Goal: Find specific page/section: Find specific page/section

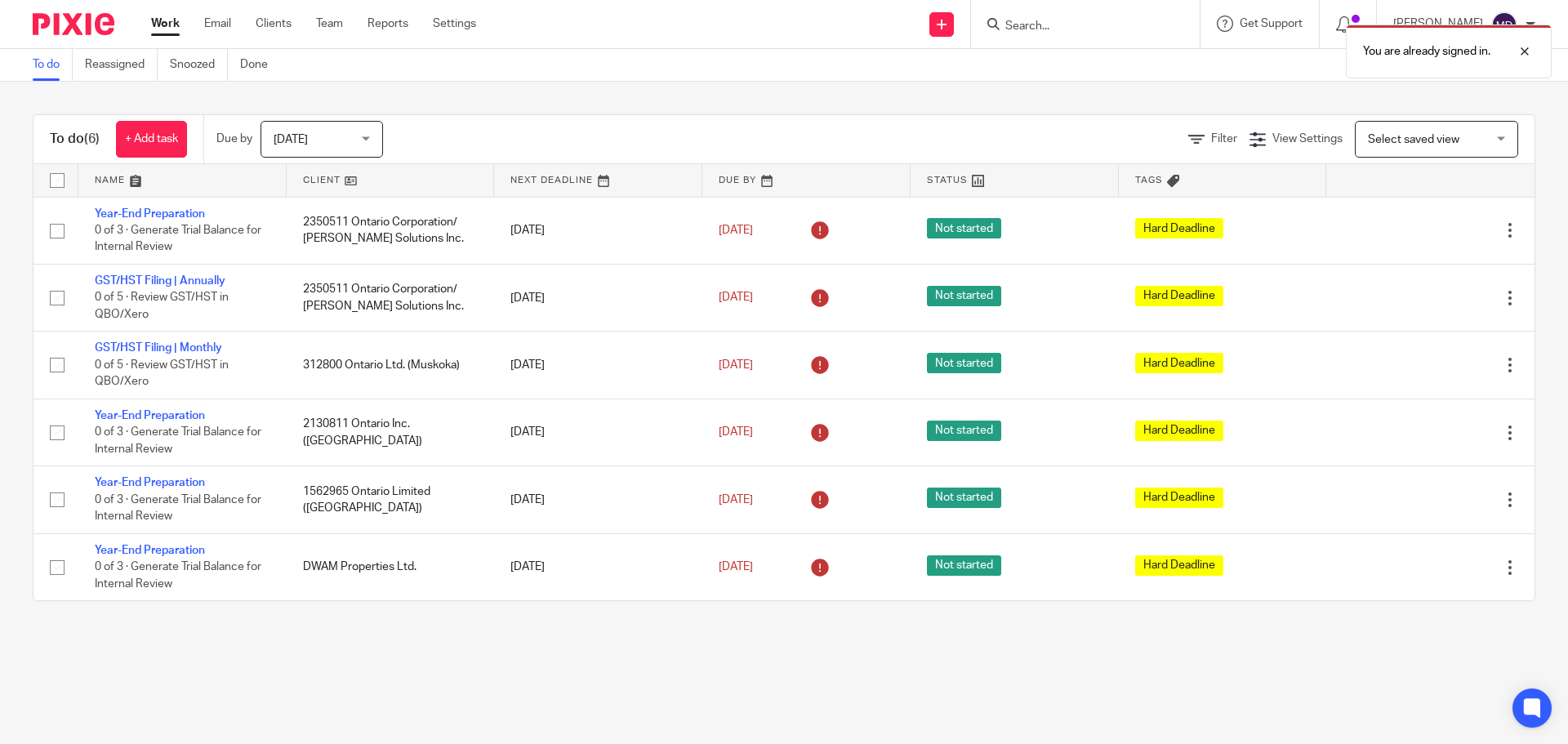
click at [1063, 24] on div "You are already signed in." at bounding box center [1167, 47] width 767 height 62
click at [1039, 28] on div "You are already signed in." at bounding box center [1167, 47] width 767 height 62
click at [1528, 55] on div at bounding box center [1512, 52] width 44 height 19
click at [1054, 25] on input "Search" at bounding box center [1077, 26] width 147 height 15
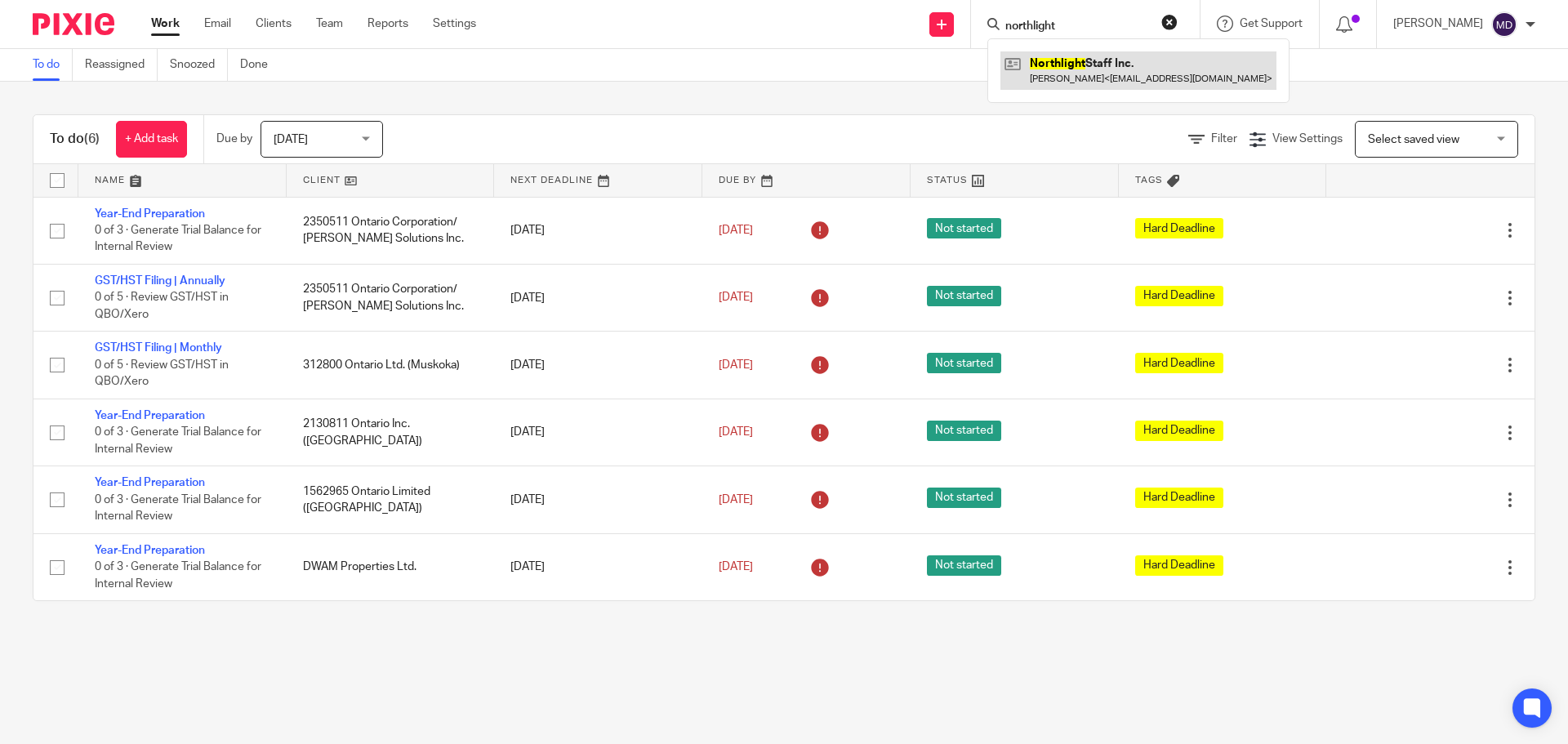
type input "northlight"
click at [1124, 81] on link at bounding box center [1138, 70] width 276 height 38
